Goal: Task Accomplishment & Management: Complete application form

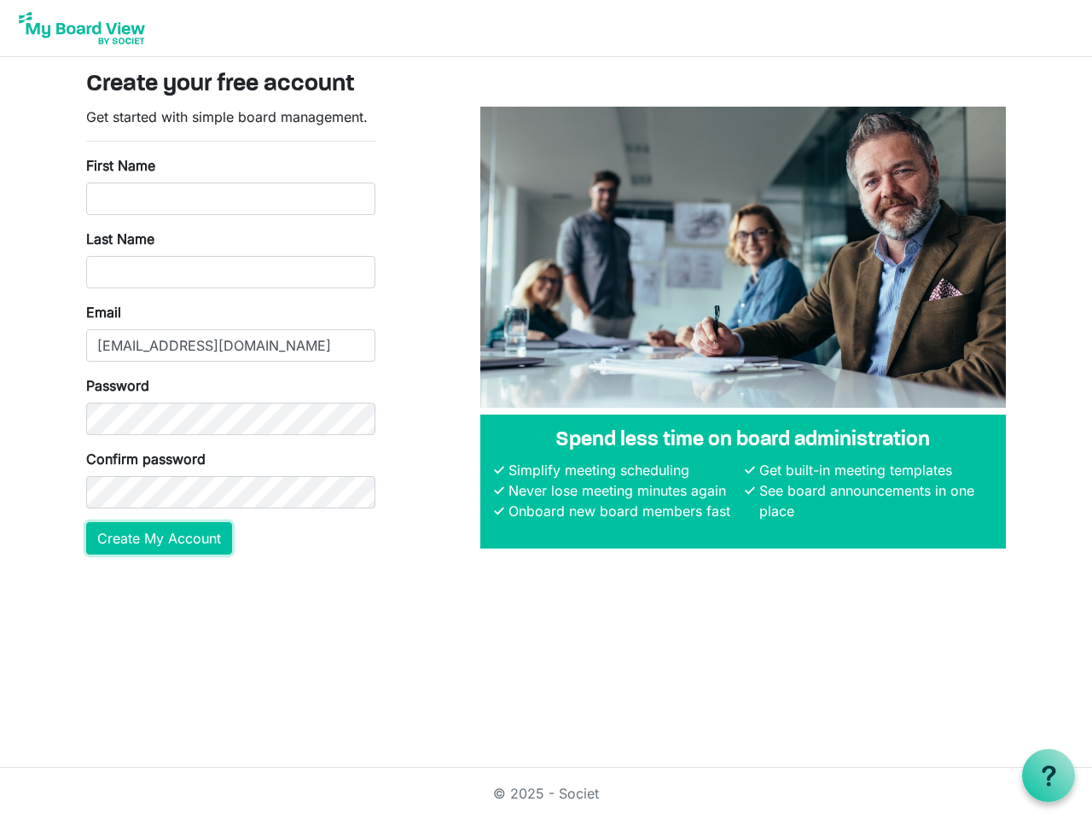
click at [154, 538] on button "Create My Account" at bounding box center [159, 538] width 146 height 32
click at [1048, 775] on use at bounding box center [1049, 775] width 14 height 20
